Goal: Information Seeking & Learning: Learn about a topic

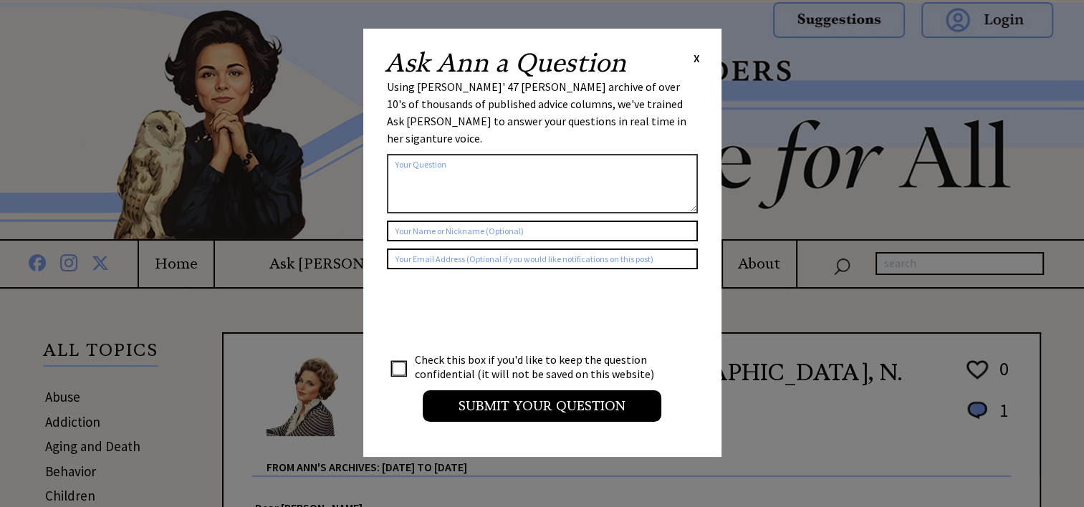
click at [696, 58] on span "X" at bounding box center [697, 58] width 6 height 14
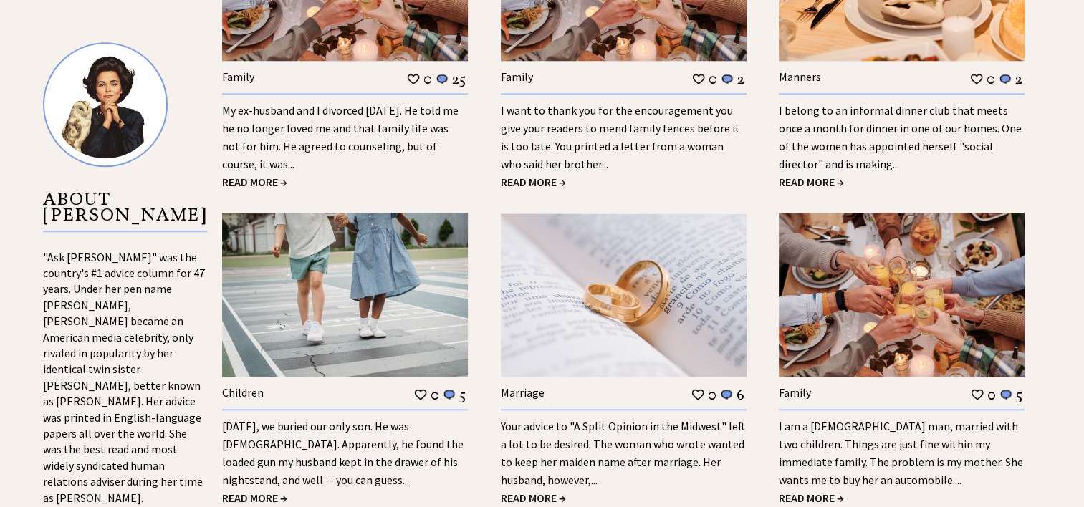
scroll to position [1433, 0]
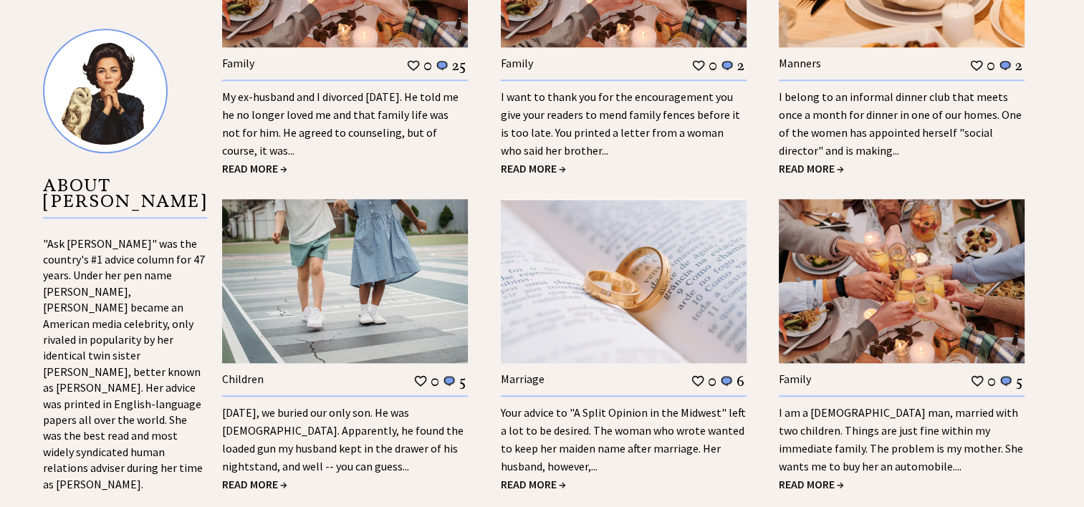
click at [272, 163] on span "READ MORE →" at bounding box center [254, 168] width 65 height 14
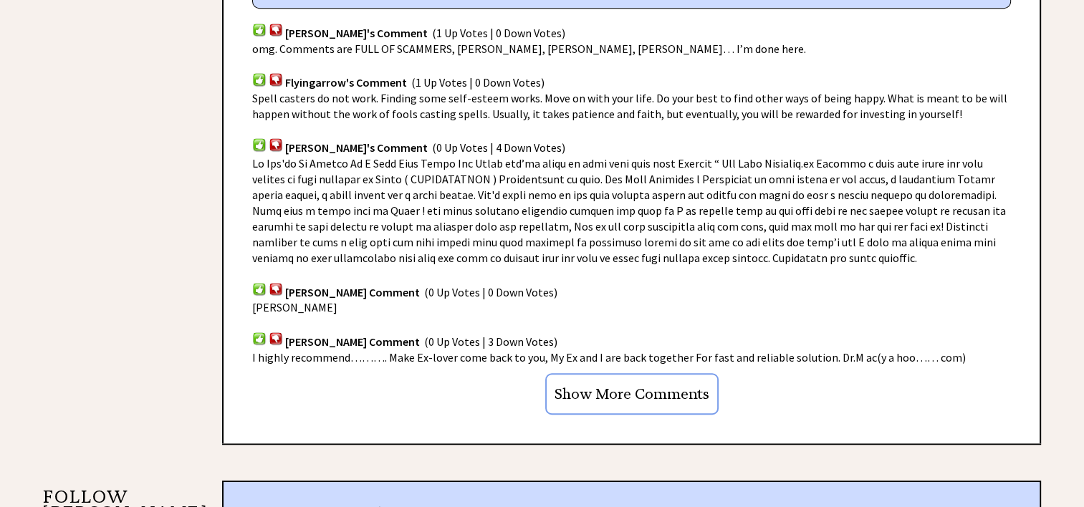
scroll to position [1003, 0]
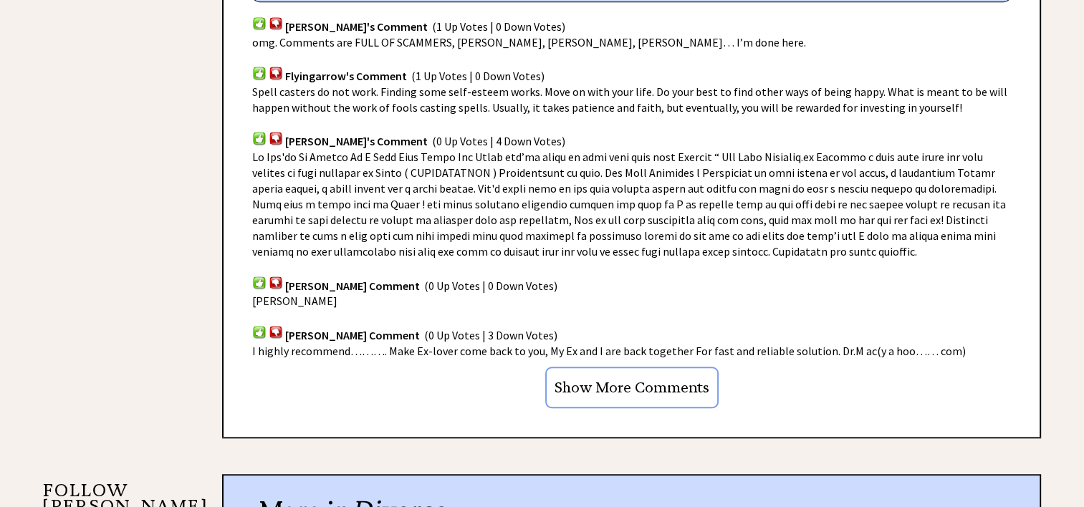
click at [618, 381] on input "Show More Comments" at bounding box center [631, 388] width 173 height 42
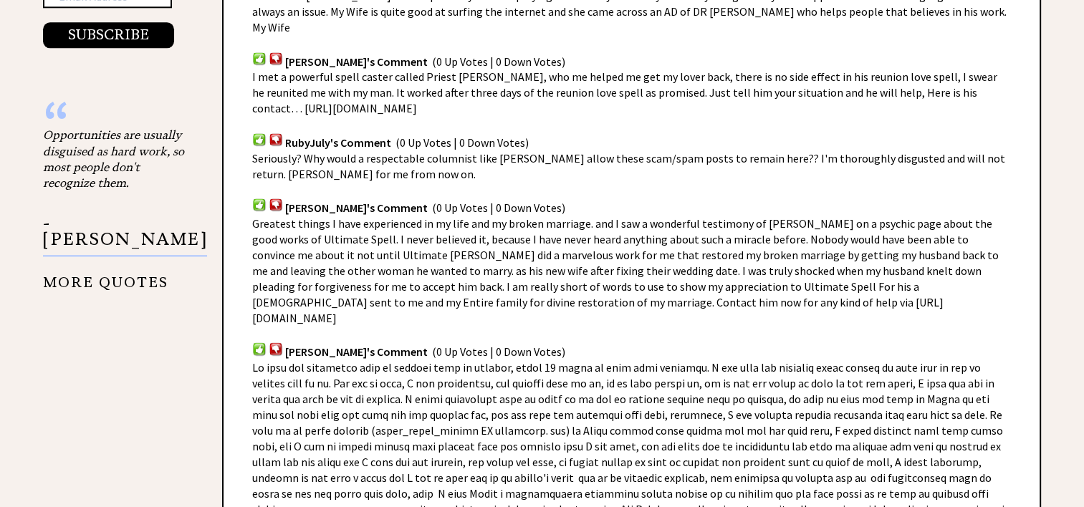
scroll to position [1720, 0]
